Goal: Information Seeking & Learning: Learn about a topic

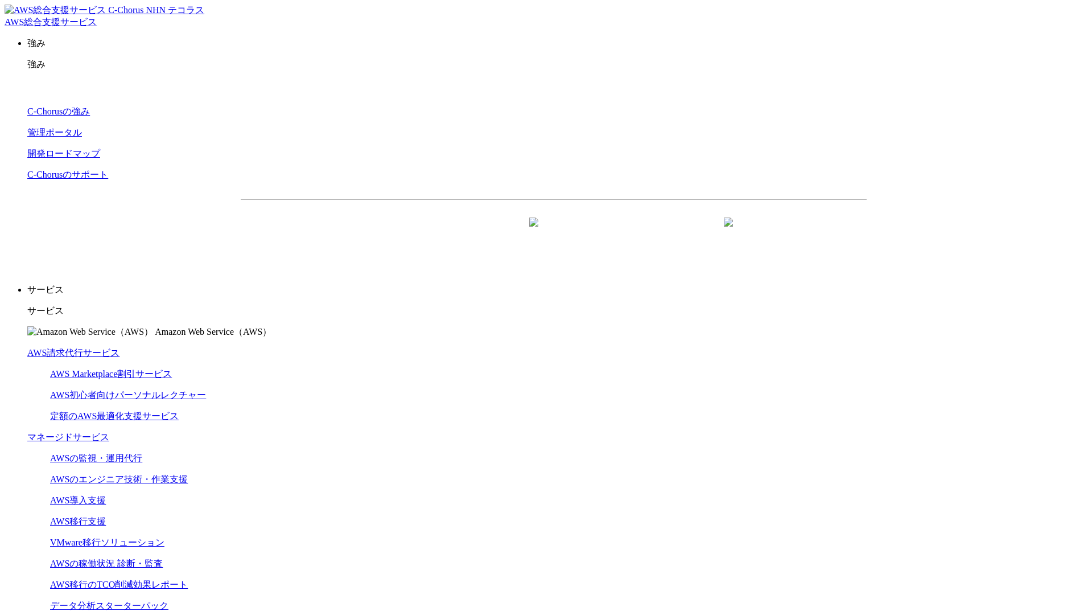
scroll to position [3003, 0]
